Goal: Information Seeking & Learning: Check status

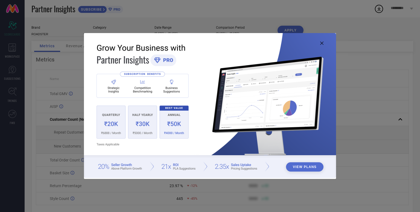
click at [337, 114] on div "View Plans" at bounding box center [210, 106] width 420 height 212
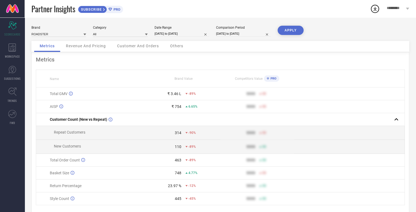
click at [92, 47] on span "Revenue And Pricing" at bounding box center [86, 46] width 40 height 4
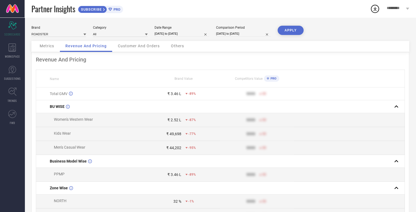
click at [116, 48] on div "Customer And Orders" at bounding box center [138, 46] width 53 height 11
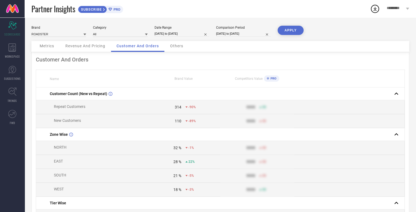
scroll to position [238, 0]
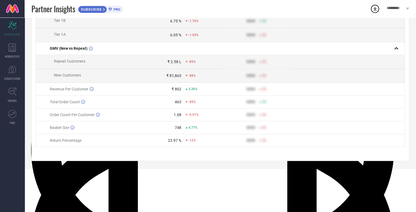
click at [186, 103] on icon at bounding box center [187, 102] width 2 height 2
drag, startPoint x: 168, startPoint y: 141, endPoint x: 163, endPoint y: 141, distance: 5.7
click at [168, 104] on div "463" at bounding box center [164, 102] width 34 height 4
click at [83, 104] on icon at bounding box center [83, 102] width 4 height 4
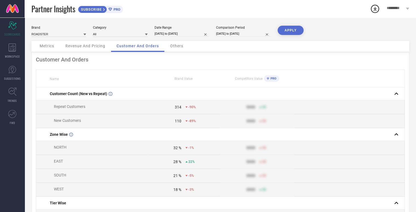
click at [48, 48] on span "Metrics" at bounding box center [47, 46] width 15 height 4
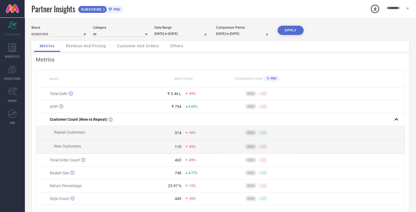
select select "7"
select select "2025"
select select "8"
select select "2025"
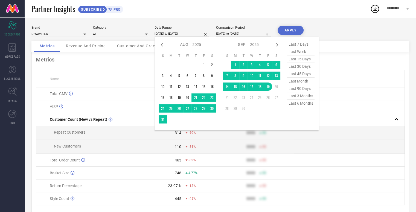
click at [171, 34] on input "[DATE] to [DATE]" at bounding box center [182, 34] width 55 height 6
click at [221, 32] on input "[DATE] to [DATE]" at bounding box center [243, 34] width 55 height 6
select select "7"
select select "2024"
select select "8"
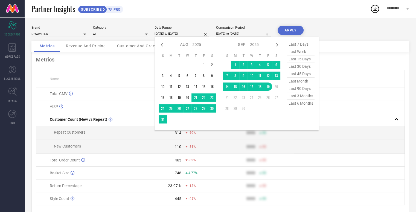
select select "2024"
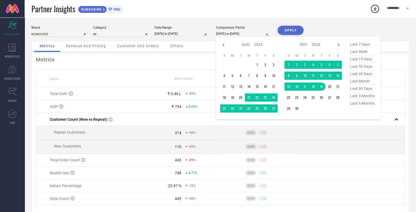
click at [356, 107] on span "last 6 months" at bounding box center [362, 103] width 27 height 7
type input "[DATE] to [DATE]"
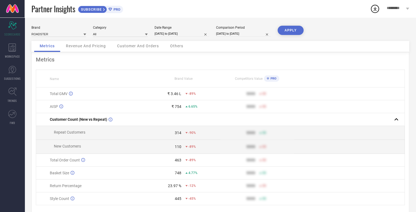
click at [186, 37] on input "[DATE] to [DATE]" at bounding box center [182, 34] width 55 height 6
select select "7"
select select "2025"
select select "8"
select select "2025"
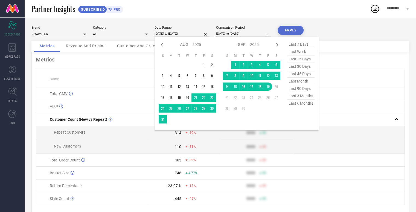
click at [282, 30] on button "APPLY" at bounding box center [291, 30] width 26 height 9
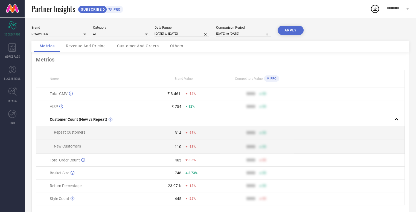
click at [222, 35] on input "[DATE] to [DATE]" at bounding box center [243, 34] width 55 height 6
select select "2"
select select "2025"
select select "3"
select select "2025"
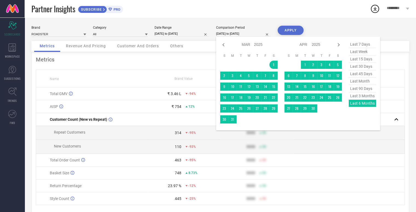
click at [183, 36] on input "[DATE] to [DATE]" at bounding box center [182, 34] width 55 height 6
select select "7"
select select "2025"
select select "8"
select select "2025"
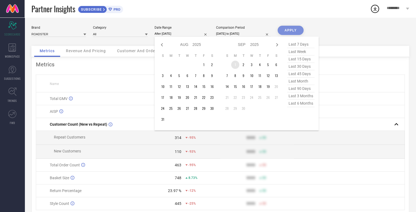
click at [233, 68] on td "1" at bounding box center [235, 65] width 8 height 8
type input "[DATE] to [DATE]"
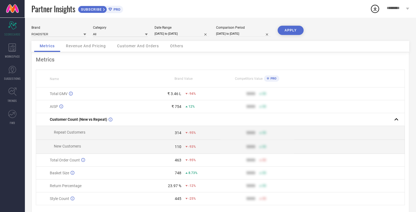
click at [182, 34] on input "[DATE] to [DATE]" at bounding box center [182, 34] width 55 height 6
select select "8"
select select "2025"
select select "9"
select select "2025"
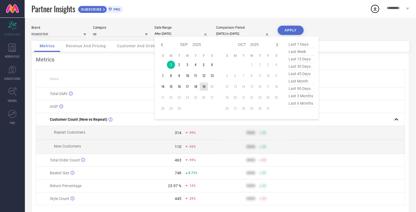
click at [201, 87] on td "19" at bounding box center [204, 87] width 8 height 8
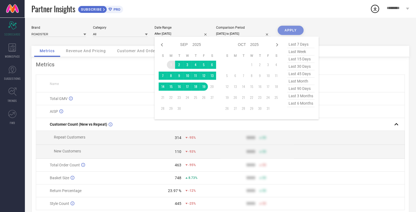
type input "[DATE] to [DATE]"
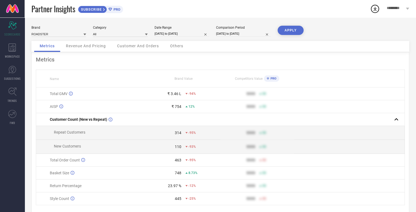
click at [231, 32] on input "[DATE] to [DATE]" at bounding box center [243, 34] width 55 height 6
select select "2"
select select "2025"
select select "3"
select select "2025"
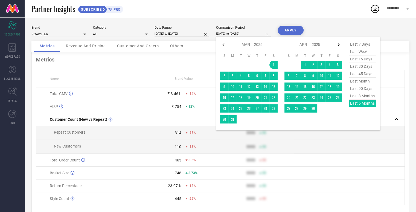
click at [340, 47] on icon at bounding box center [339, 45] width 7 height 7
select select "3"
select select "2025"
select select "4"
select select "2025"
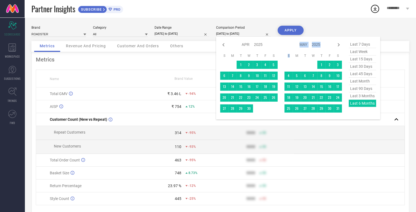
type textarea "S"
click at [340, 47] on icon at bounding box center [339, 45] width 7 height 7
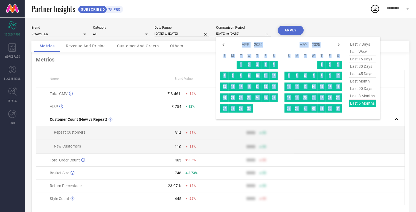
select select "5"
select select "2025"
select select "6"
select select "2025"
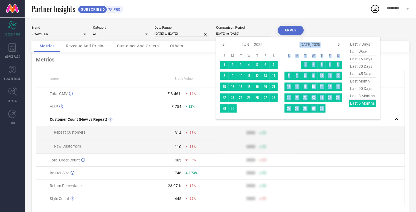
click at [340, 47] on icon at bounding box center [339, 45] width 7 height 7
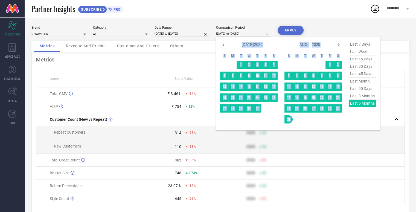
click at [340, 47] on icon at bounding box center [339, 45] width 7 height 7
select select "8"
select select "2025"
select select "9"
select select "2025"
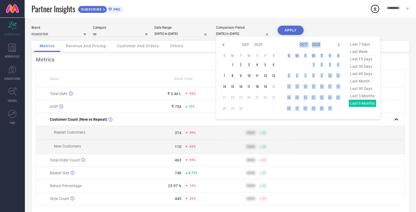
click at [340, 47] on icon at bounding box center [339, 45] width 7 height 7
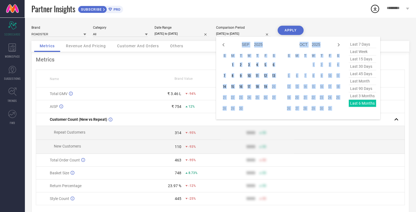
select select "10"
select select "2025"
select select "11"
select select "2025"
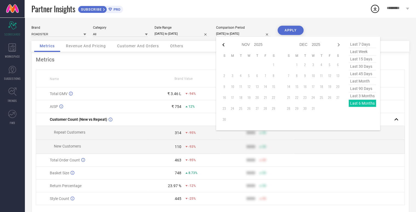
click at [224, 46] on icon at bounding box center [223, 45] width 7 height 7
select select "9"
select select "2025"
select select "10"
select select "2025"
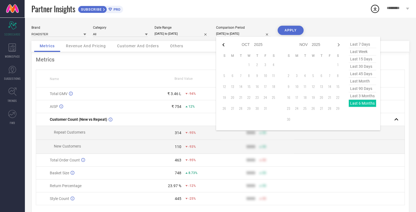
click at [223, 48] on icon at bounding box center [223, 45] width 7 height 7
select select "8"
select select "2025"
select select "9"
select select "2025"
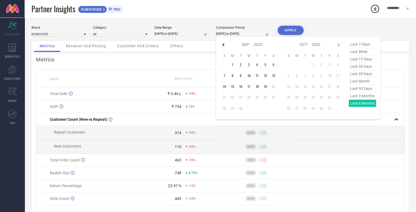
click at [223, 44] on icon at bounding box center [223, 45] width 7 height 7
select select "7"
select select "2025"
select select "8"
select select "2025"
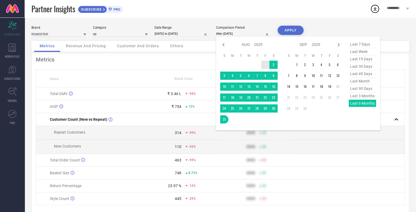
click at [262, 67] on td "1" at bounding box center [265, 65] width 8 height 8
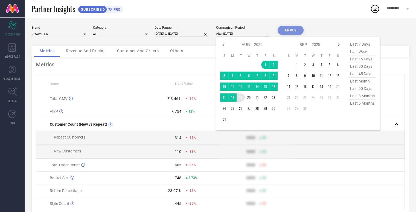
type input "[DATE] to [DATE]"
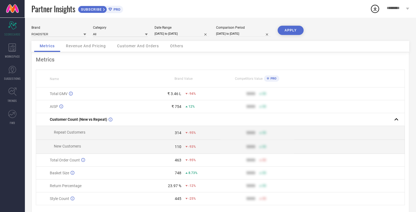
click at [290, 32] on button "APPLY" at bounding box center [291, 30] width 26 height 9
click at [89, 48] on span "Revenue And Pricing" at bounding box center [86, 46] width 40 height 4
